Goal: Find specific page/section: Find specific page/section

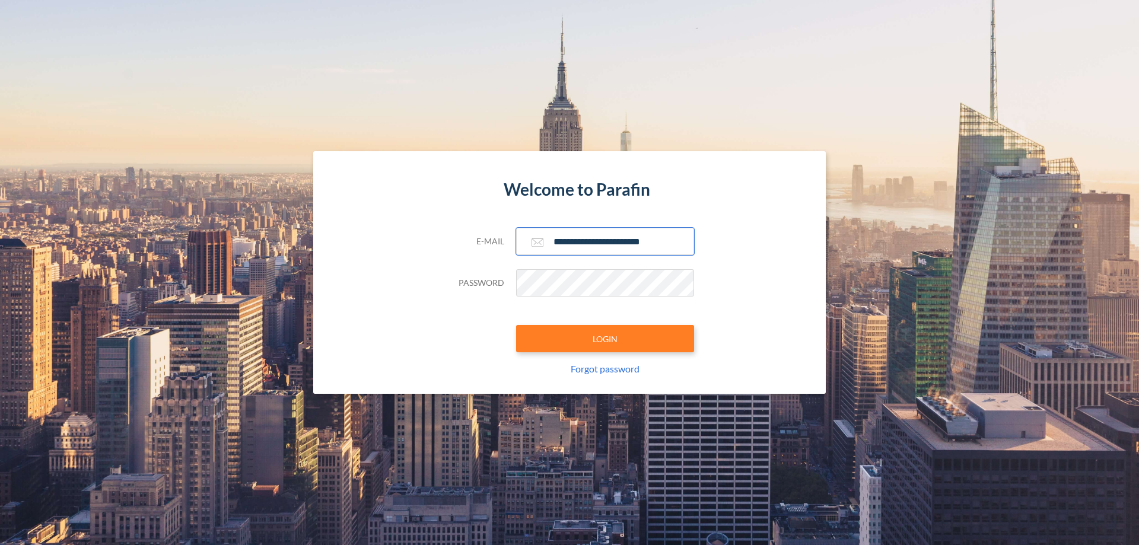
type input "**********"
click at [605, 339] on button "LOGIN" at bounding box center [605, 338] width 178 height 27
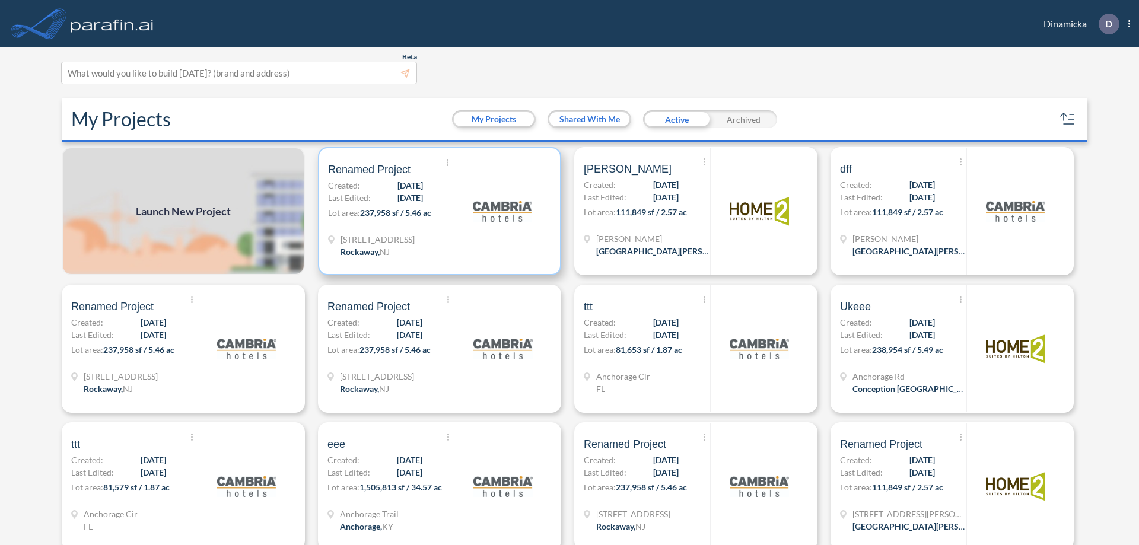
scroll to position [3, 0]
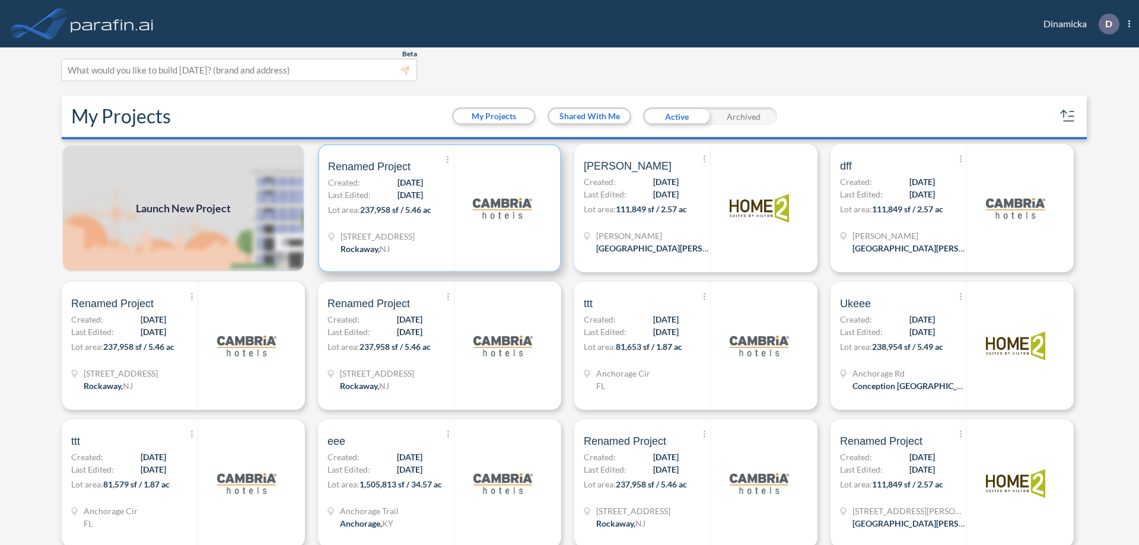
click at [437, 208] on p "Lot area: 237,958 sf / 5.46 ac" at bounding box center [391, 211] width 126 height 17
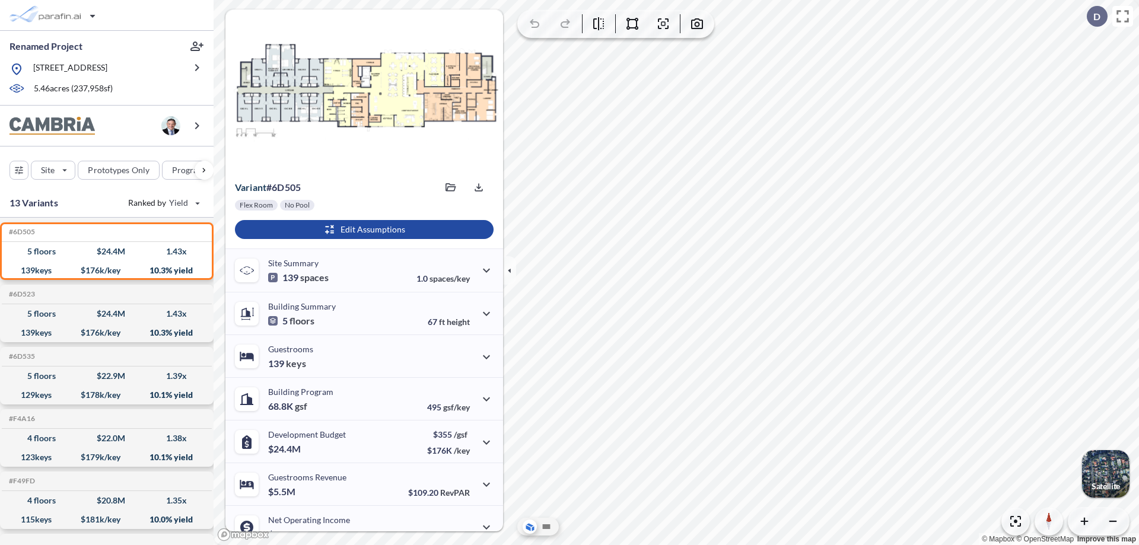
scroll to position [60, 0]
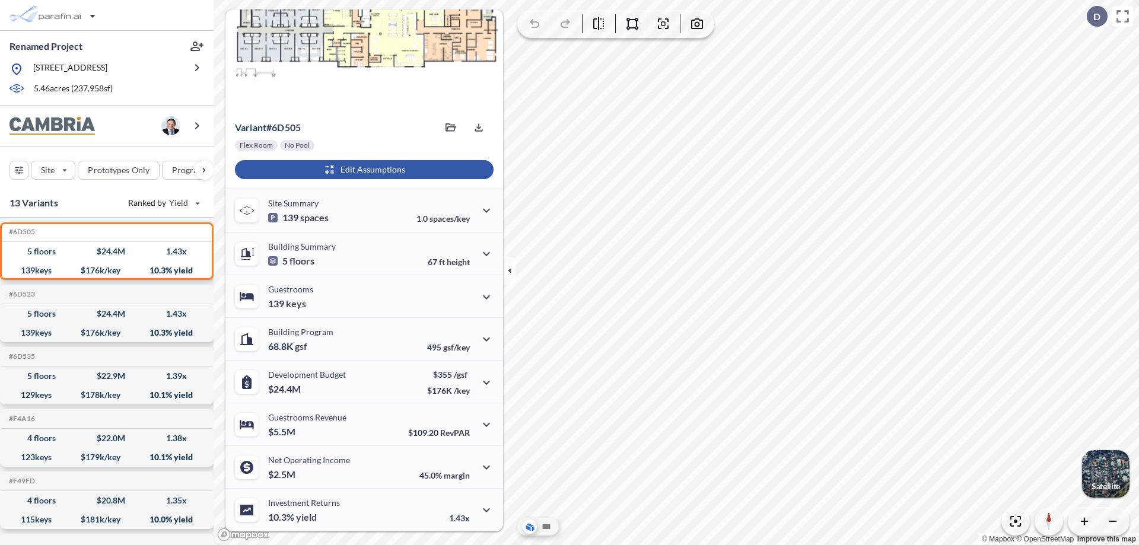
click at [362, 170] on div "button" at bounding box center [364, 169] width 259 height 19
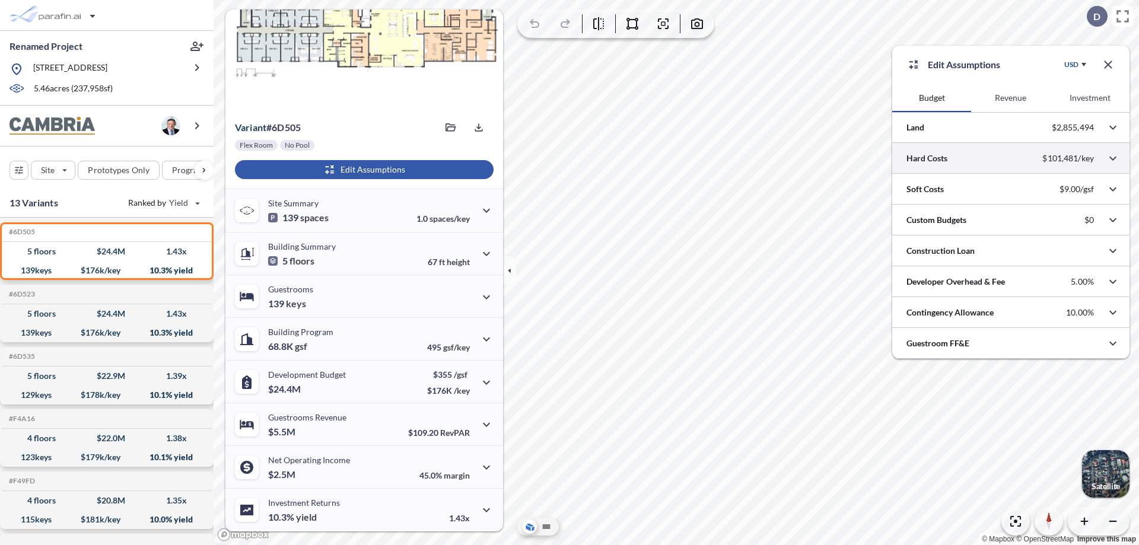
click at [1011, 158] on div at bounding box center [1010, 158] width 237 height 30
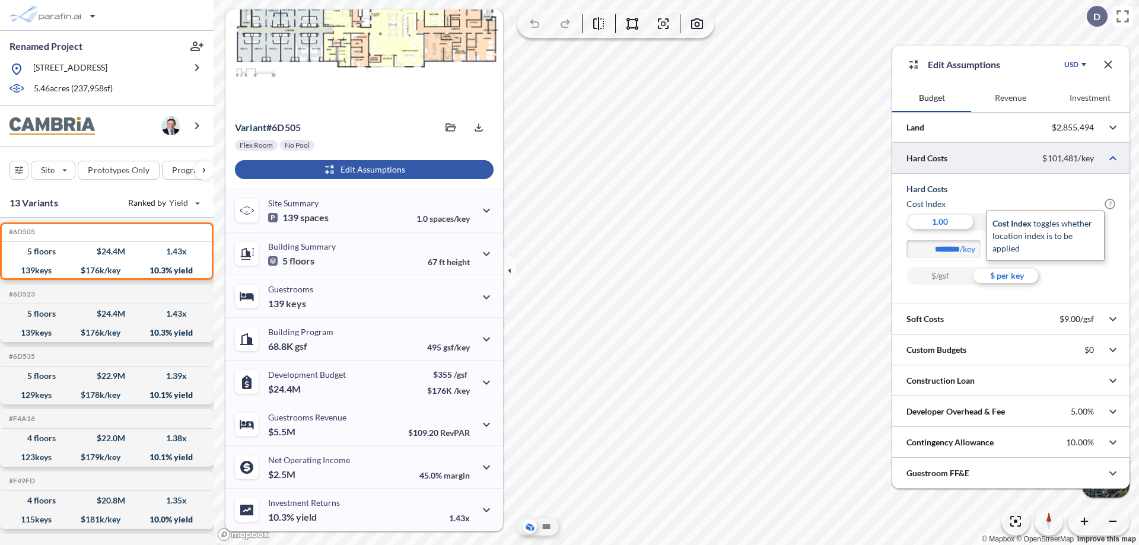
click at [1110, 204] on span "?" at bounding box center [1109, 204] width 11 height 11
